Goal: Information Seeking & Learning: Learn about a topic

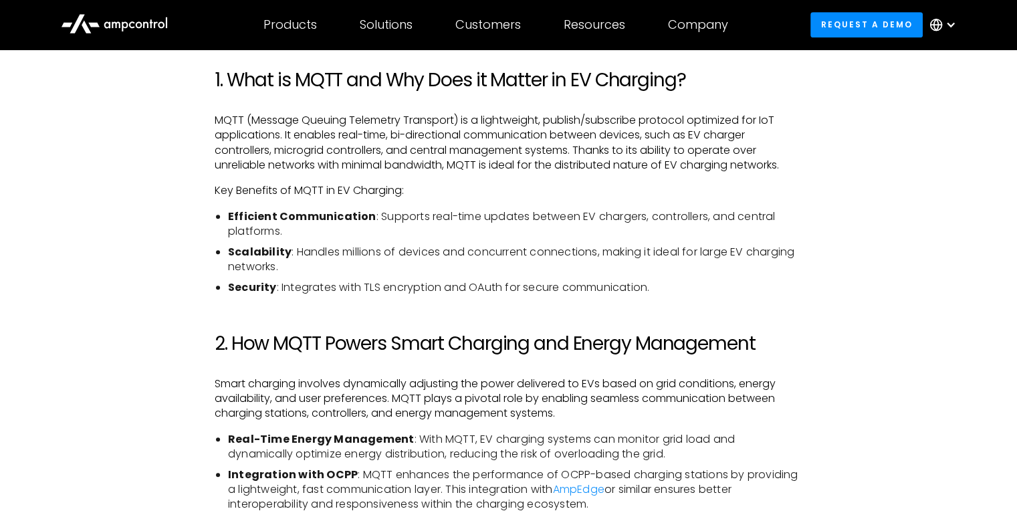
scroll to position [869, 0]
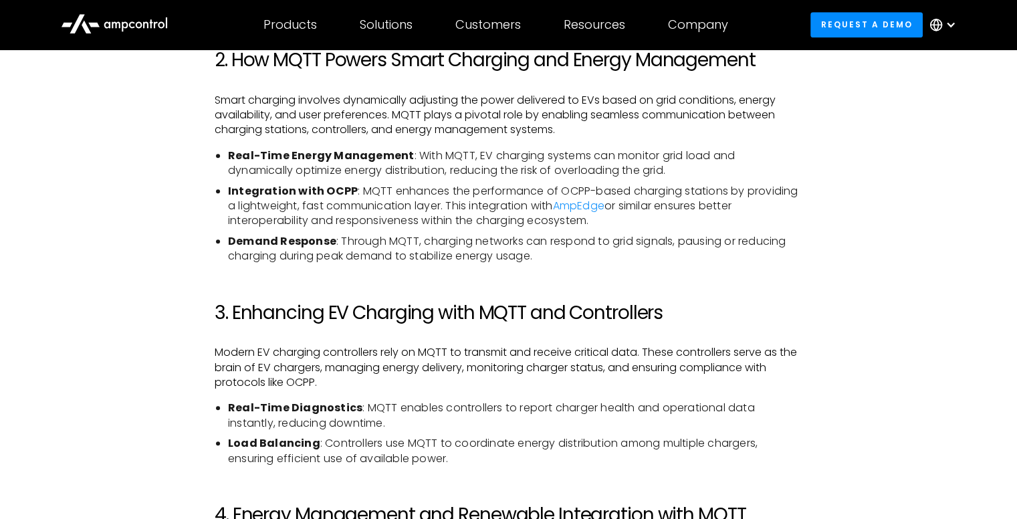
scroll to position [1113, 0]
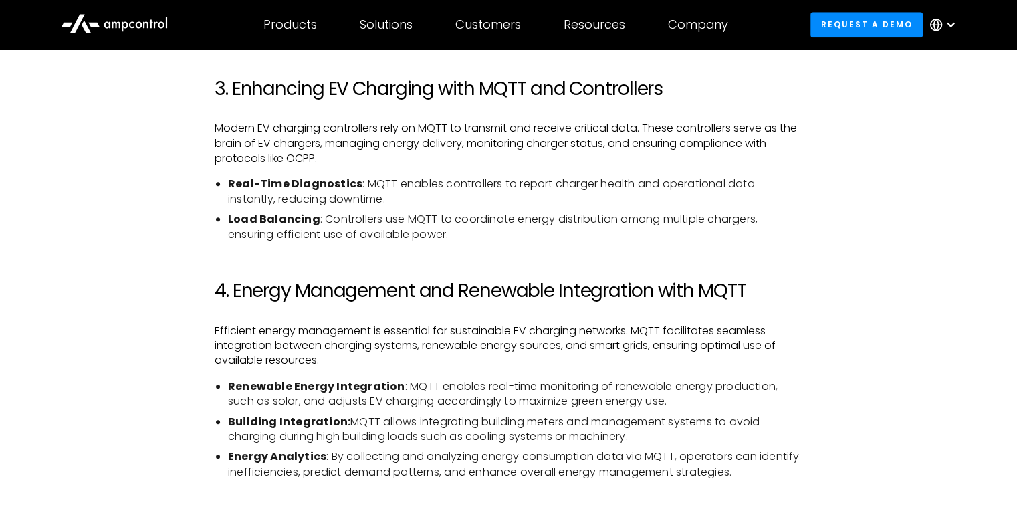
scroll to position [1380, 0]
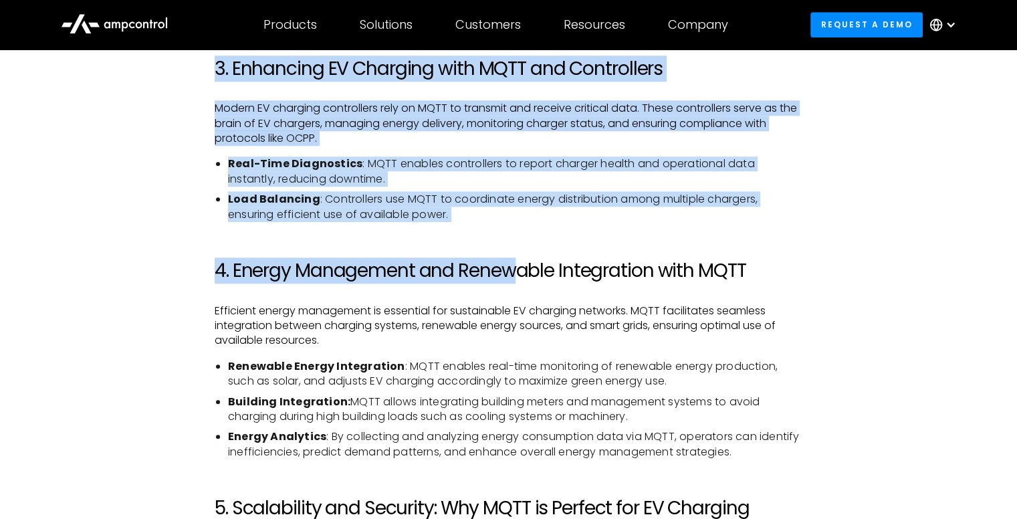
drag, startPoint x: 275, startPoint y: 99, endPoint x: 513, endPoint y: 236, distance: 274.6
